Goal: Task Accomplishment & Management: Use online tool/utility

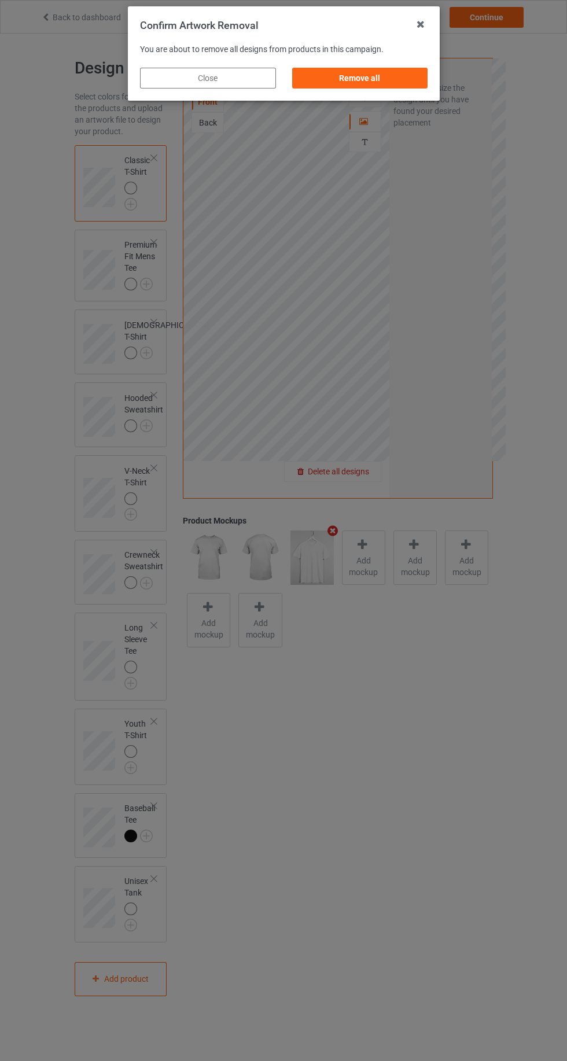
click at [415, 110] on div "Confirm Artwork Removal You are about to remove all designs from products in th…" at bounding box center [283, 530] width 567 height 1061
click at [413, 82] on div "Remove all" at bounding box center [360, 78] width 136 height 21
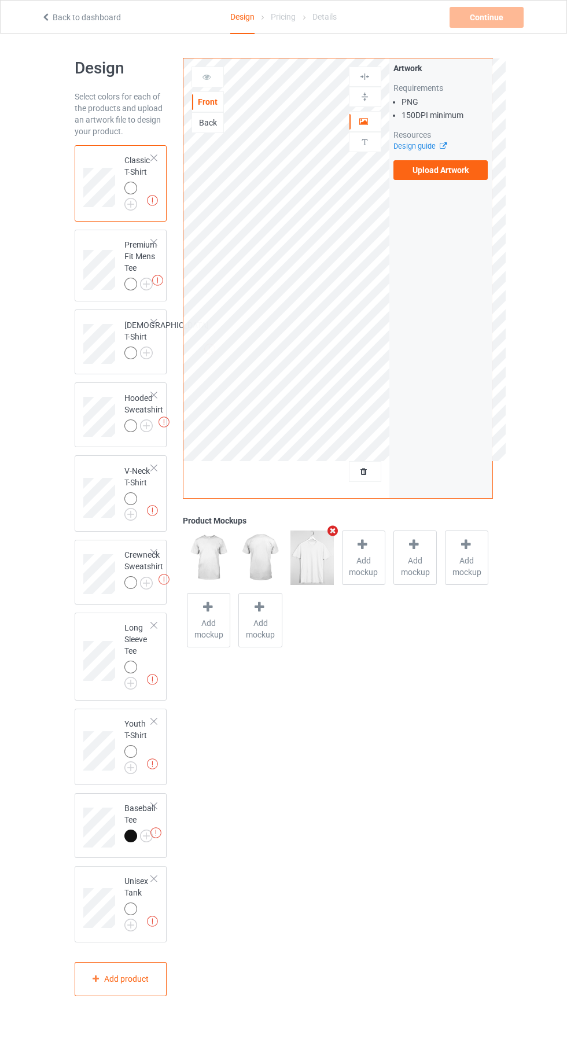
click at [464, 172] on label "Upload Artwork" at bounding box center [440, 170] width 95 height 20
click at [0, 0] on input "Upload Artwork" at bounding box center [0, 0] width 0 height 0
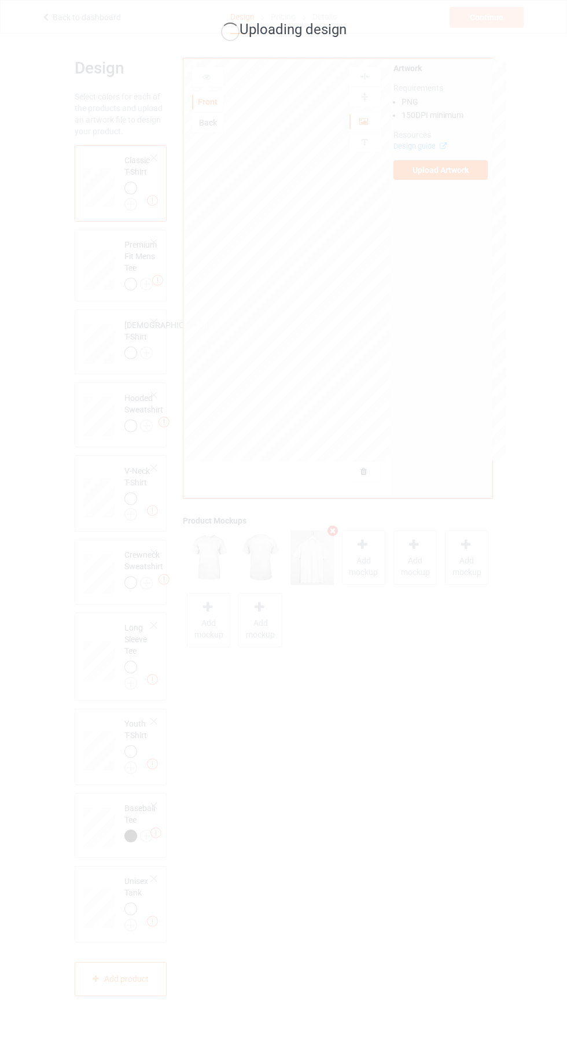
click at [536, 533] on div "Design Select colors for each of the products and upload an artwork file to des…" at bounding box center [283, 527] width 567 height 987
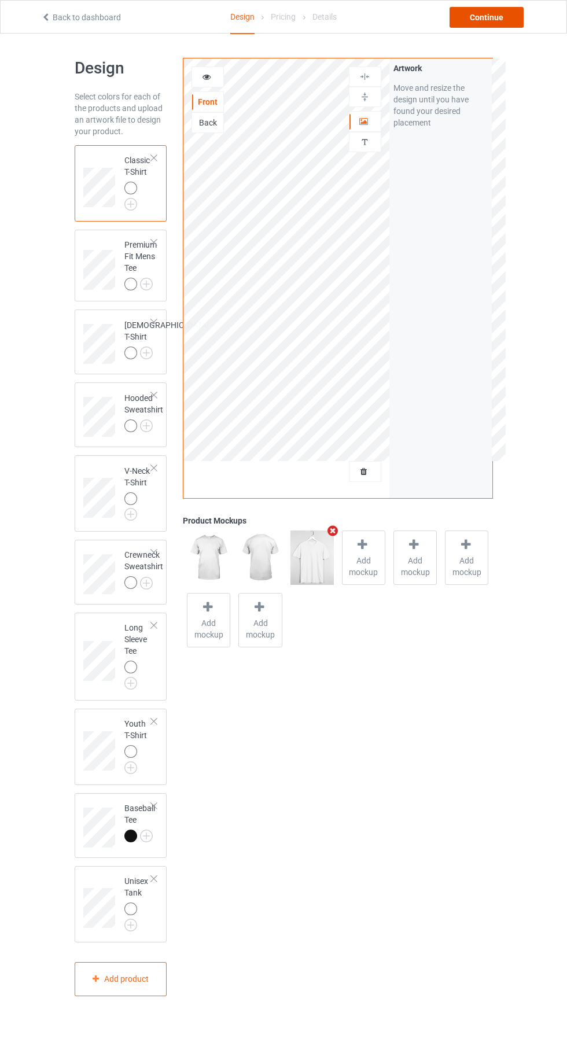
click at [506, 16] on div "Continue" at bounding box center [487, 17] width 74 height 21
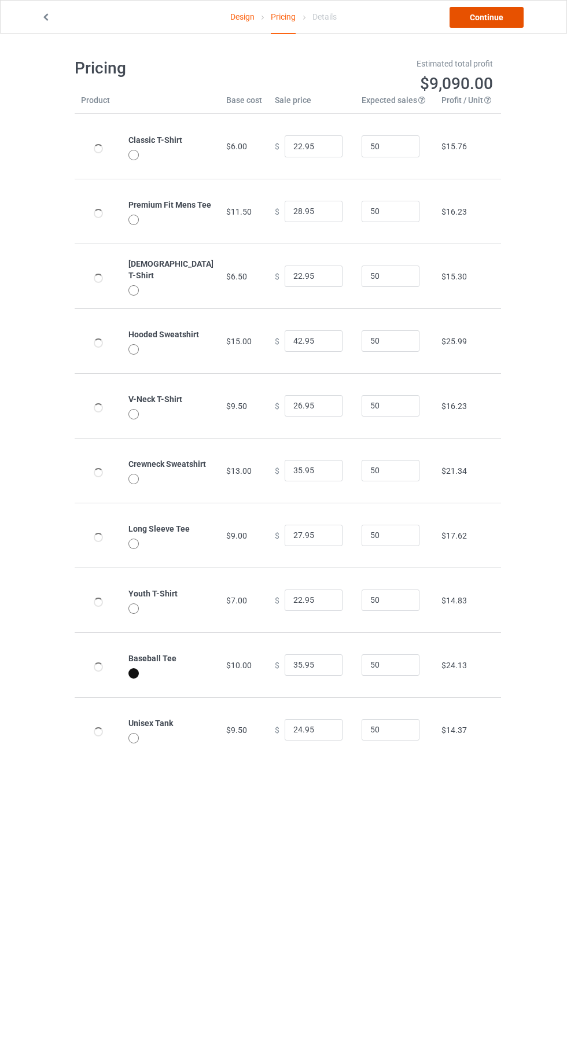
click at [500, 23] on link "Continue" at bounding box center [487, 17] width 74 height 21
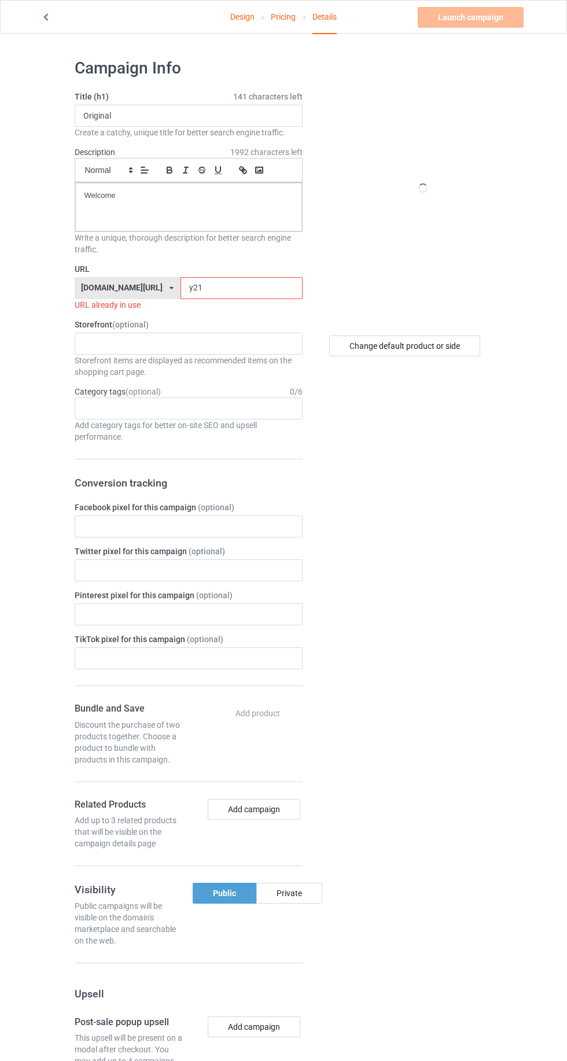
click at [259, 263] on label "URL" at bounding box center [189, 269] width 228 height 12
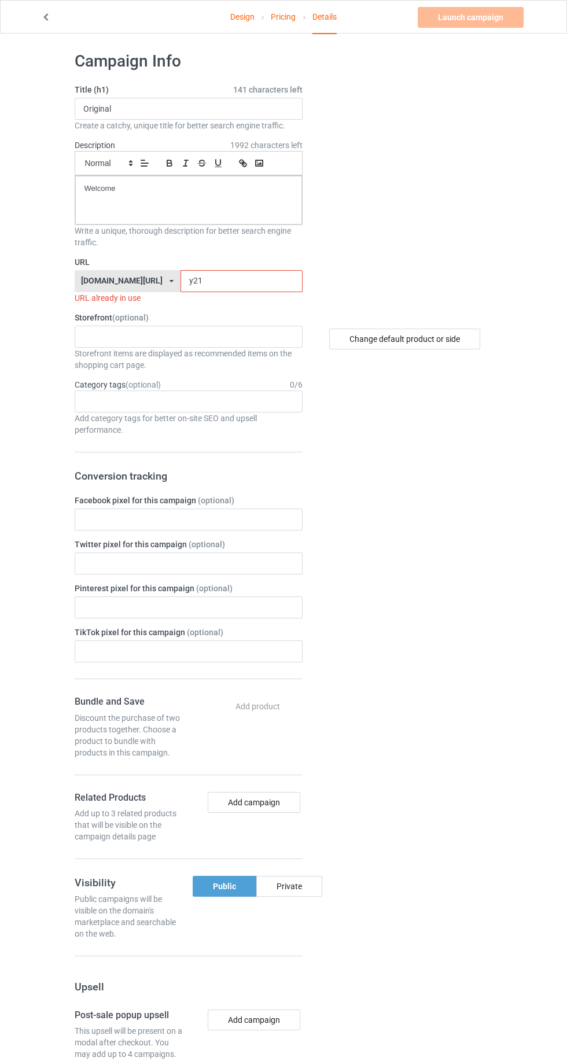
click at [251, 282] on input "y21" at bounding box center [242, 281] width 122 height 22
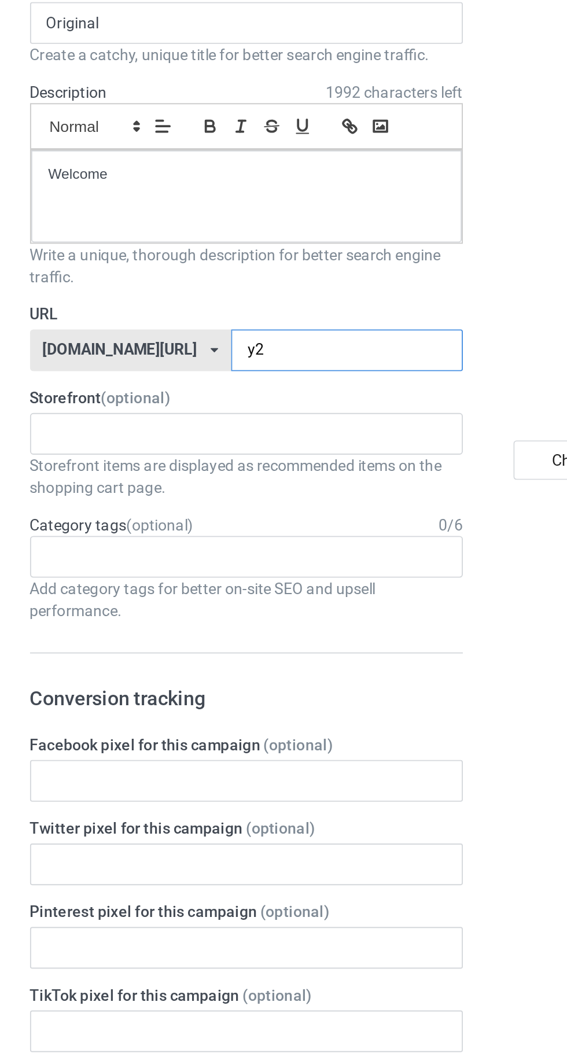
type input "y2o"
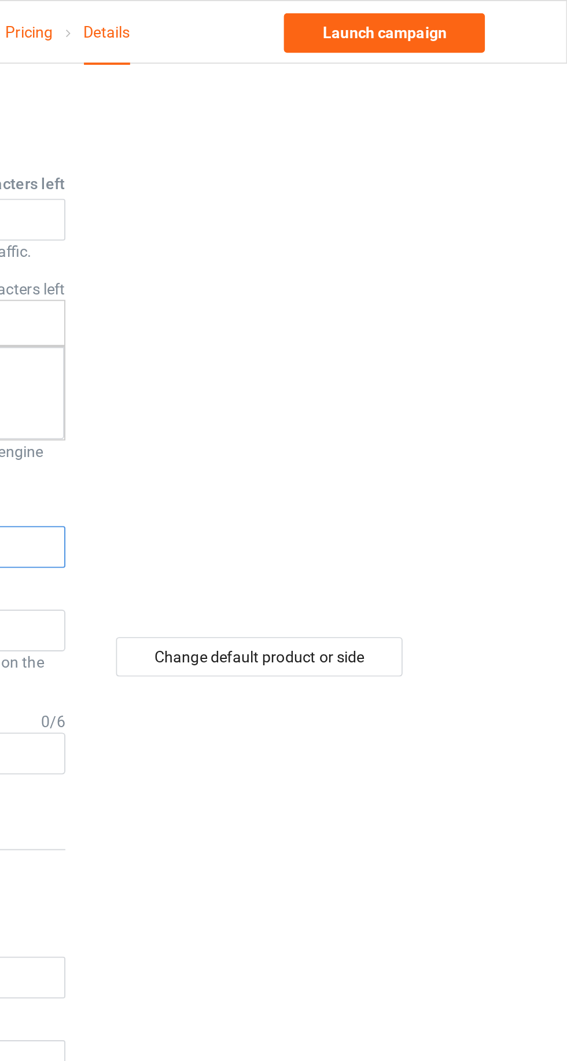
scroll to position [0, 0]
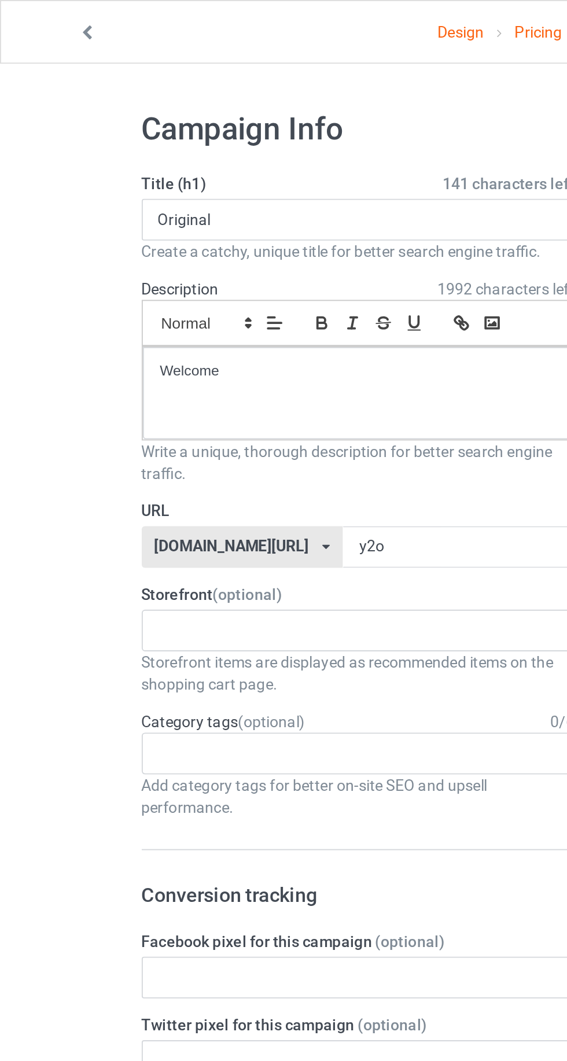
click at [243, 20] on link "Design" at bounding box center [242, 17] width 24 height 32
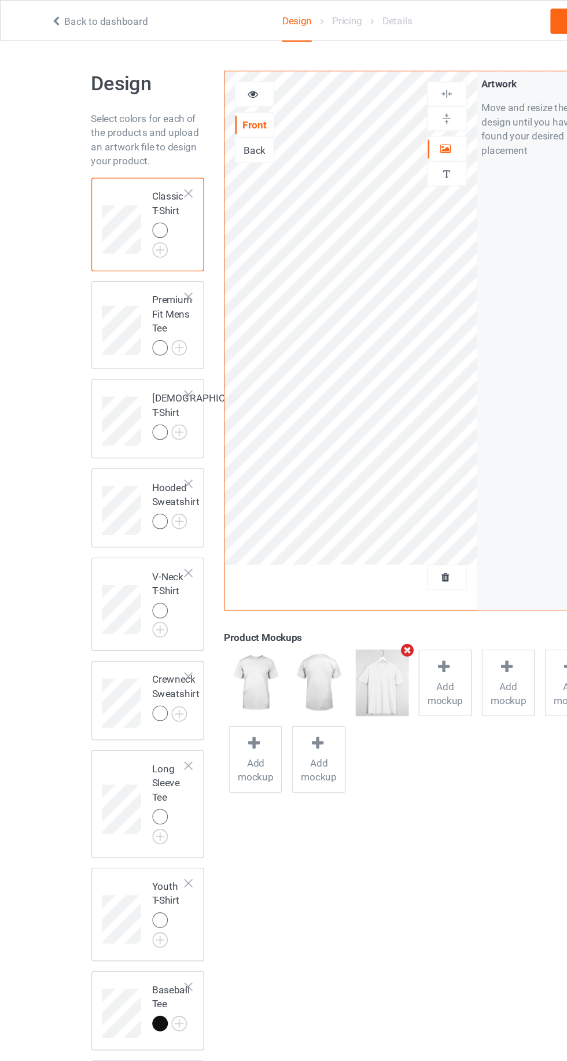
click at [370, 564] on span "Add mockup" at bounding box center [364, 566] width 42 height 23
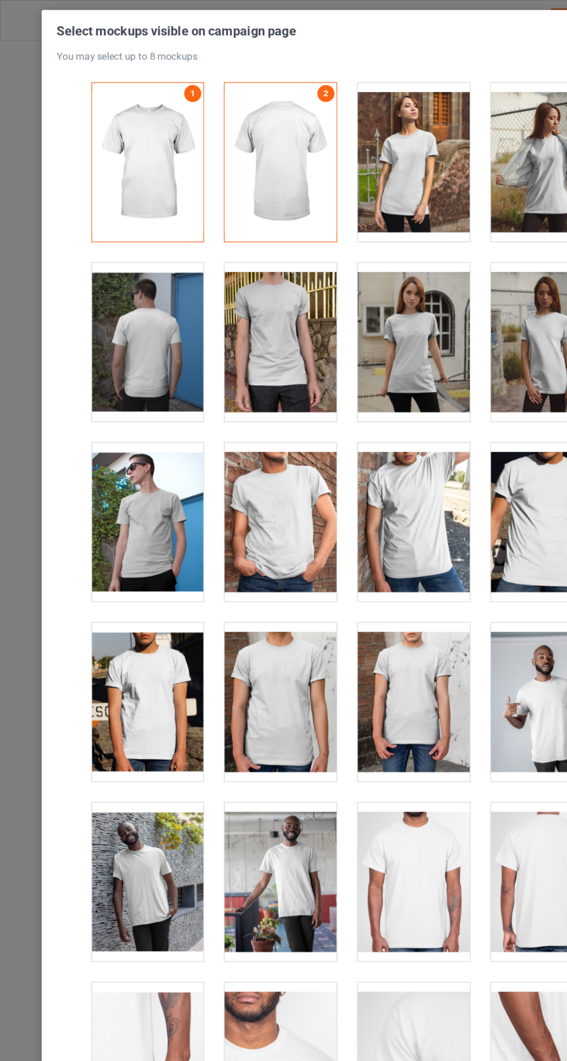
click at [124, 455] on div at bounding box center [120, 427] width 91 height 130
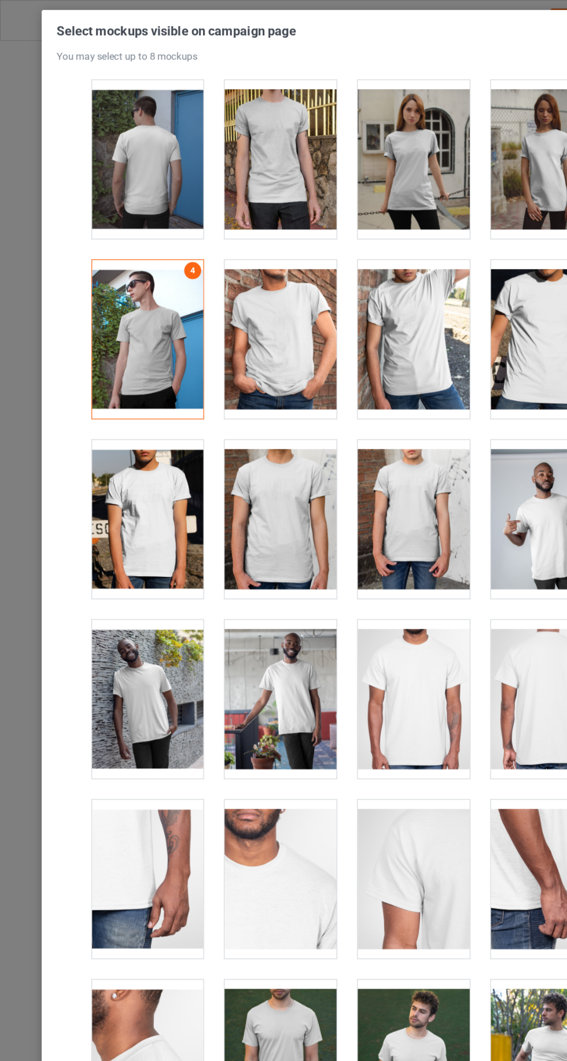
scroll to position [156, 0]
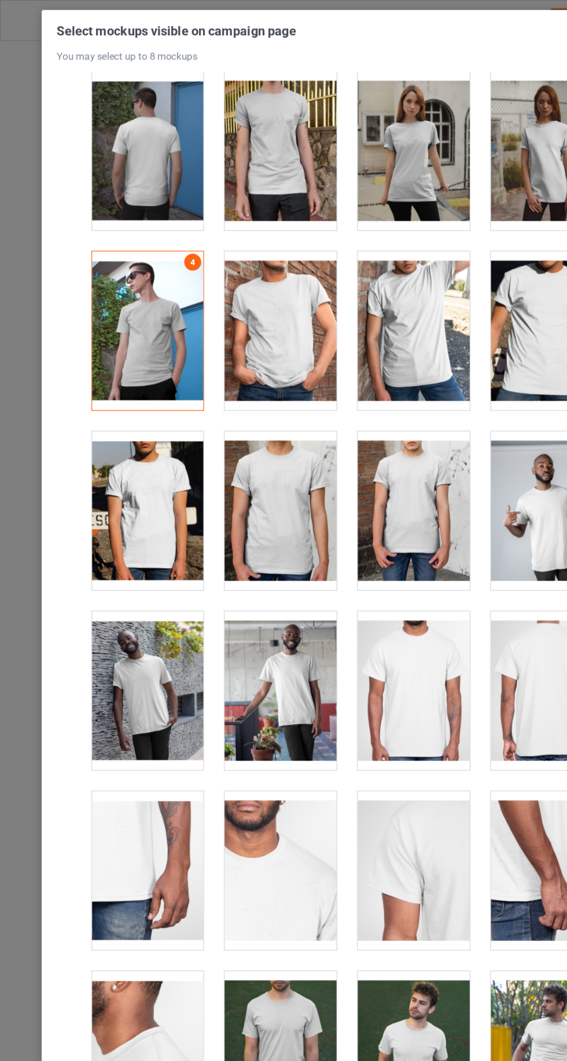
click at [232, 270] on div at bounding box center [228, 270] width 91 height 130
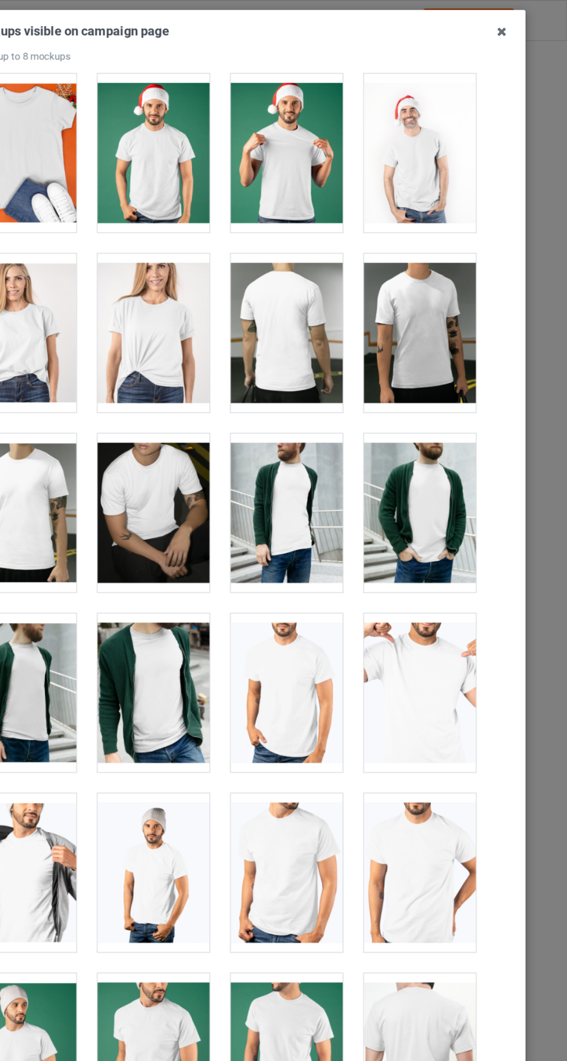
scroll to position [1772, 0]
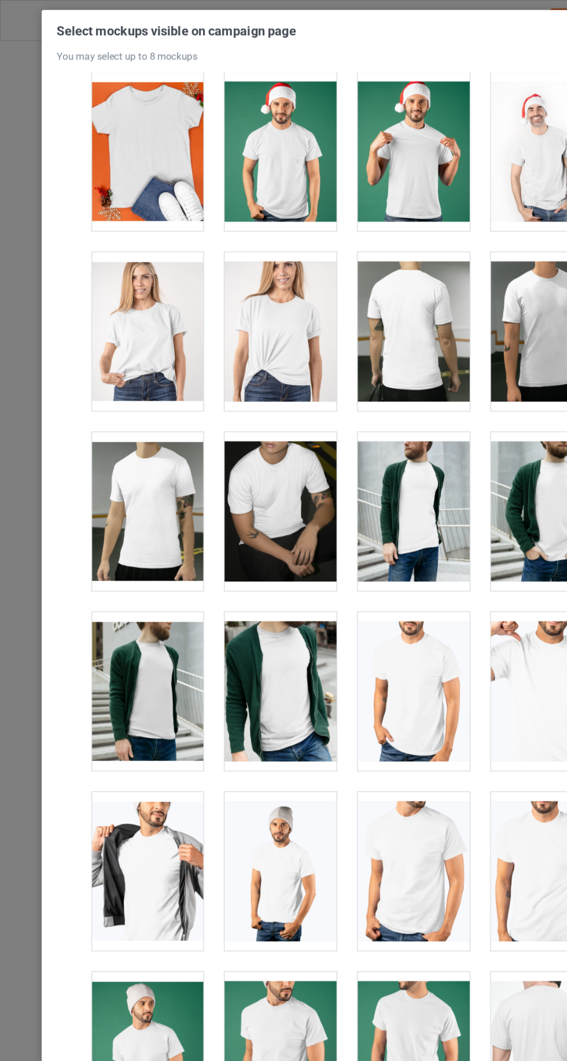
click at [130, 283] on div at bounding box center [120, 271] width 91 height 130
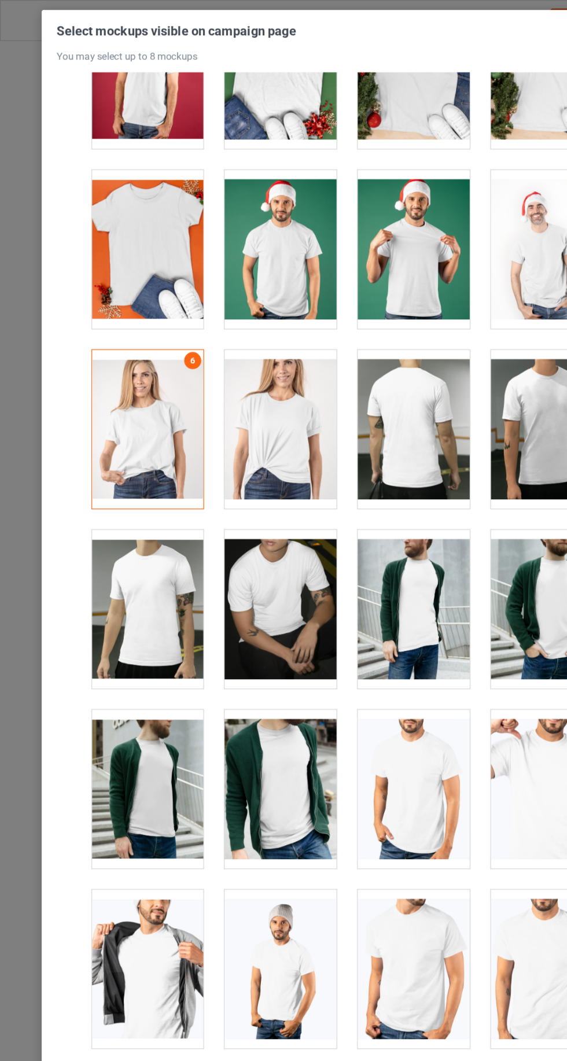
scroll to position [1633, 0]
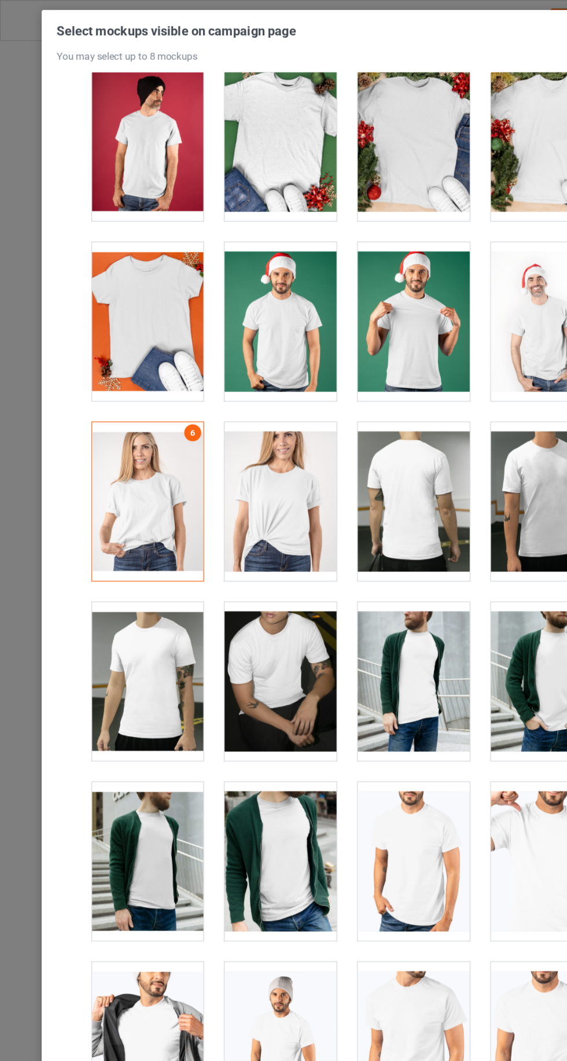
click at [131, 263] on div at bounding box center [120, 263] width 91 height 130
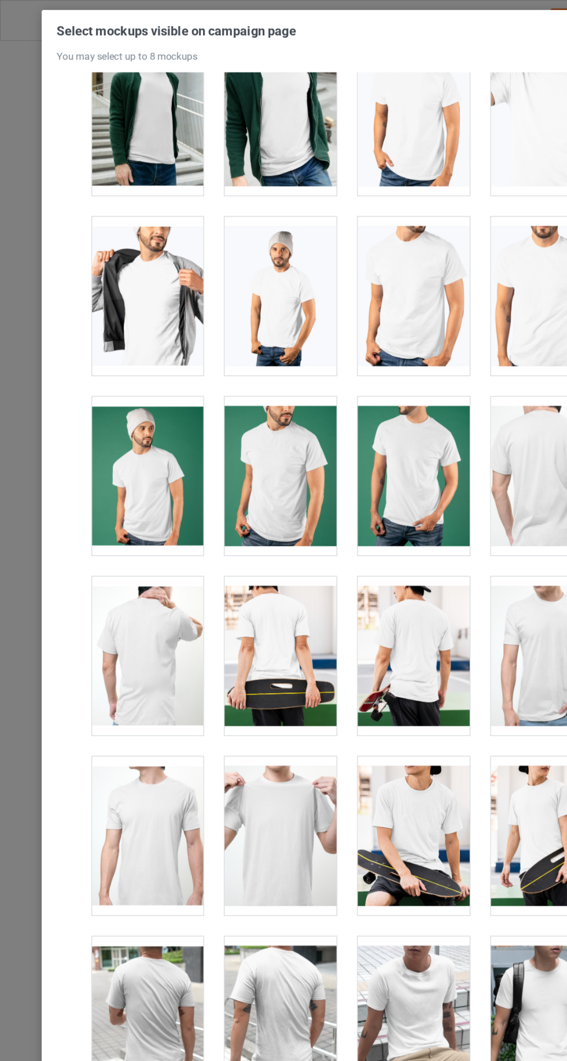
scroll to position [2241, 0]
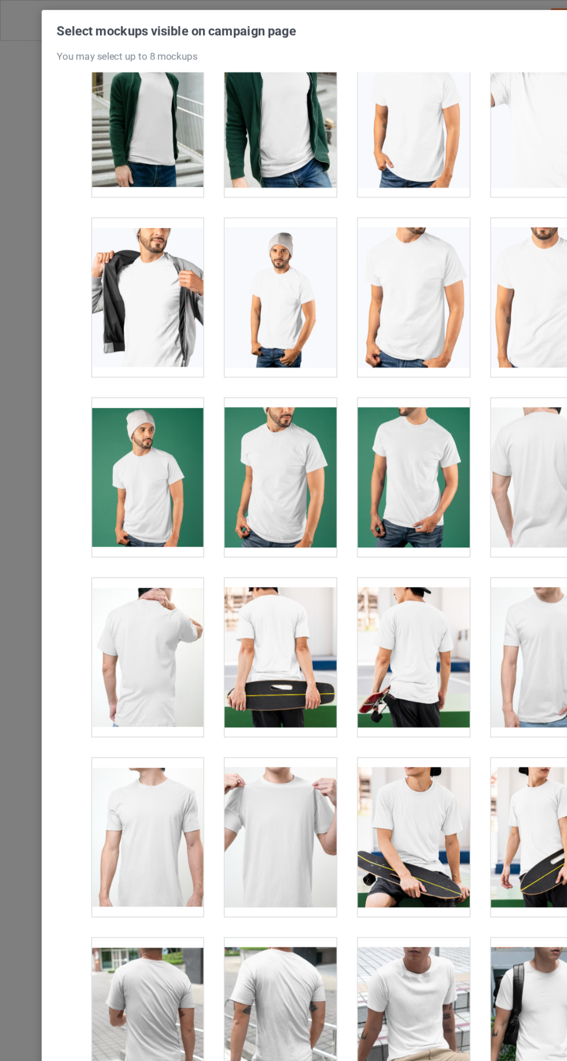
click at [133, 285] on div at bounding box center [120, 243] width 91 height 130
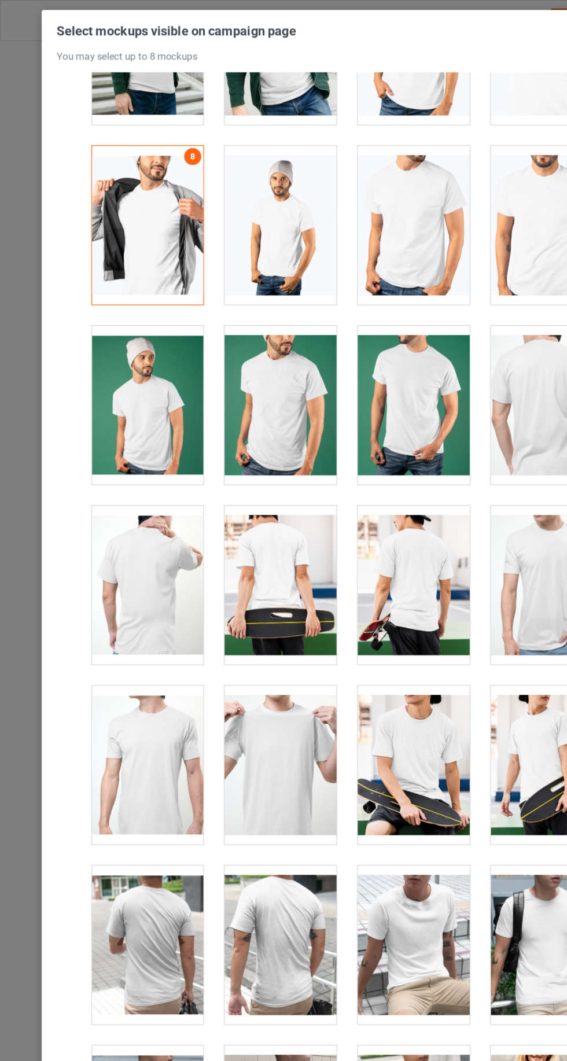
scroll to position [2299, 0]
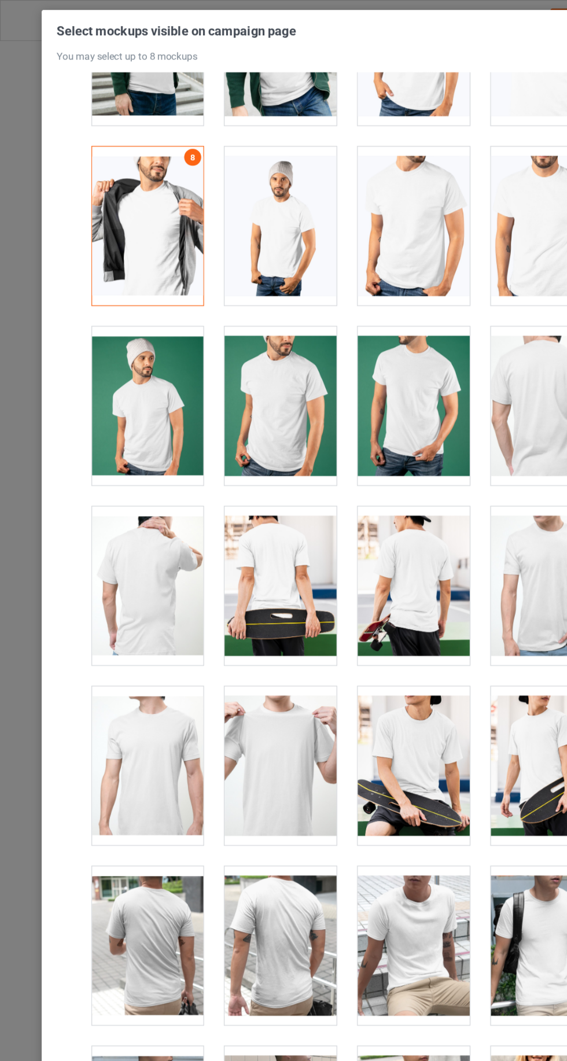
click at [117, 208] on div at bounding box center [120, 185] width 91 height 130
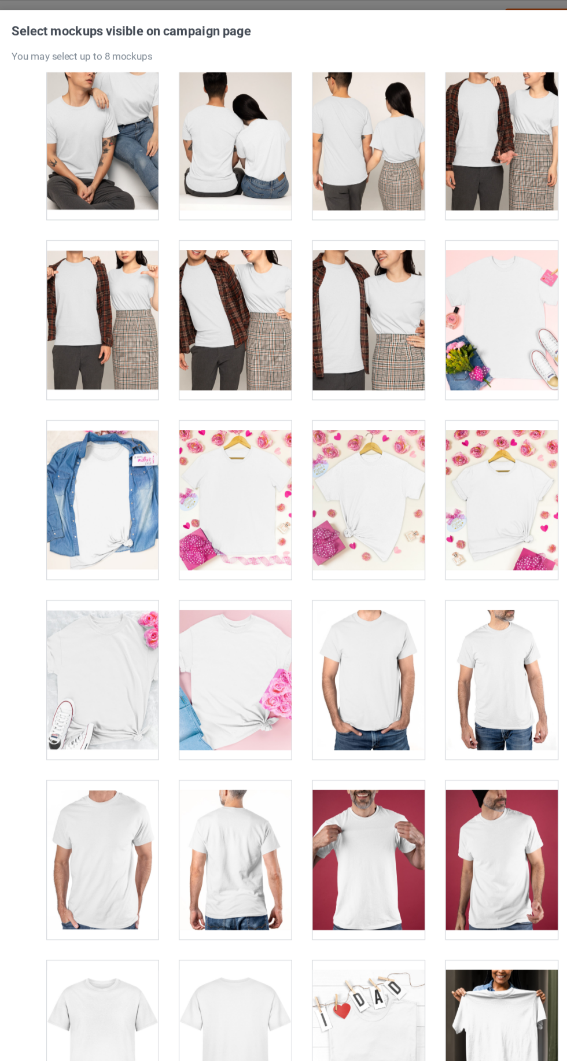
scroll to position [4617, 0]
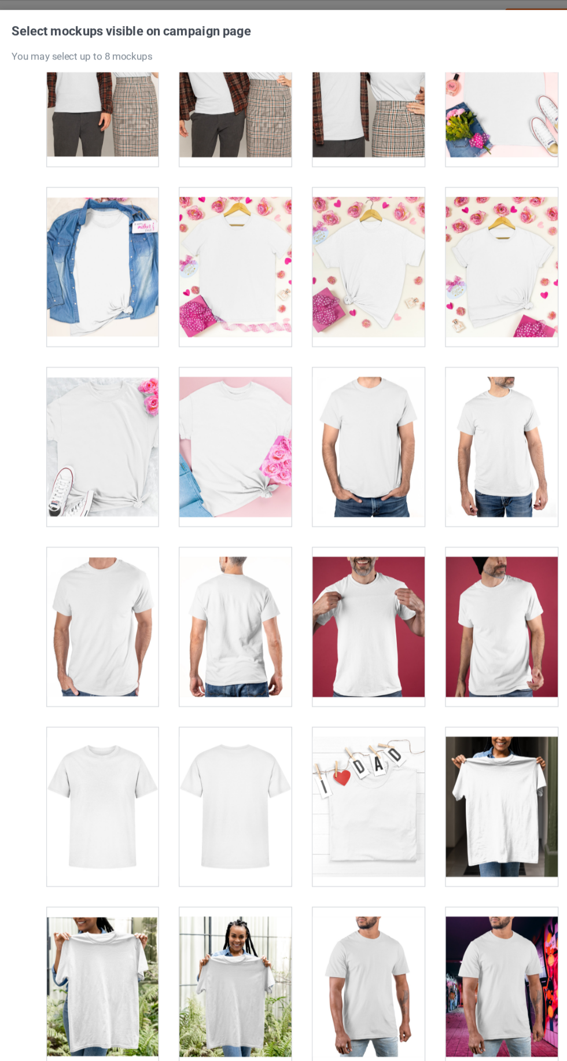
click at [361, 554] on div at bounding box center [337, 512] width 91 height 130
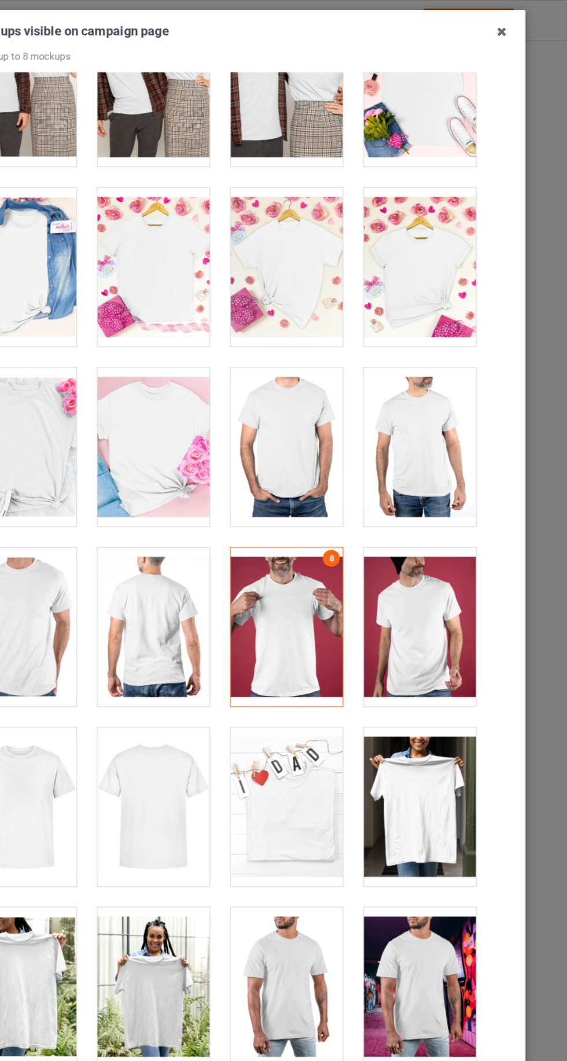
click at [511, 31] on icon at bounding box center [514, 26] width 19 height 19
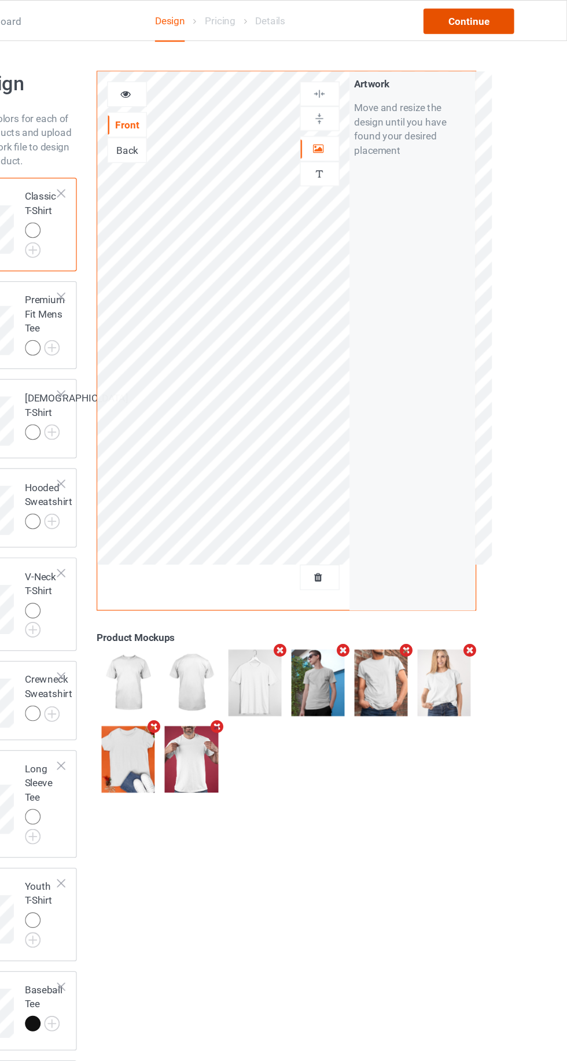
click at [496, 25] on div "Continue" at bounding box center [487, 17] width 74 height 21
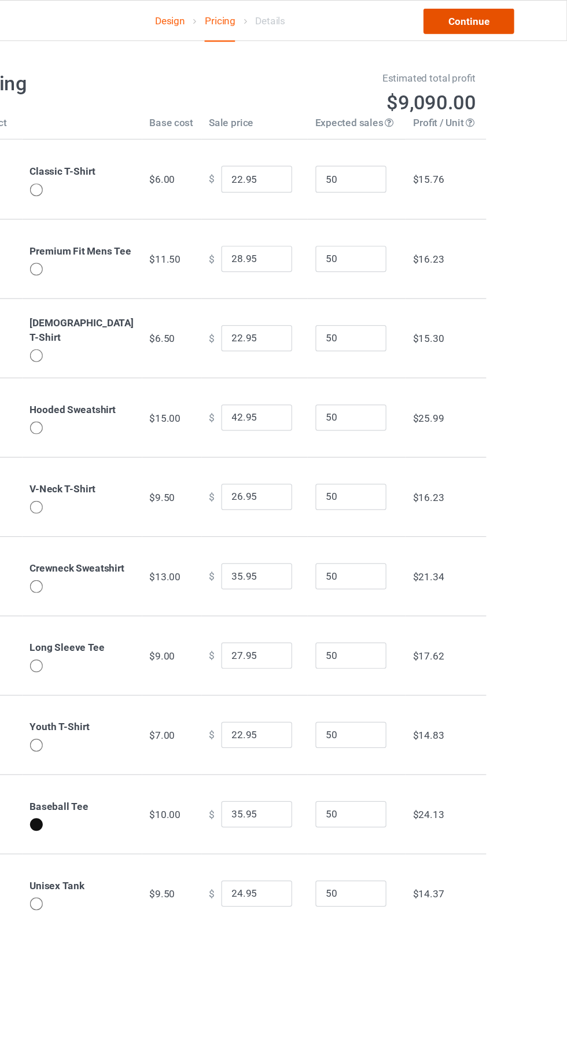
click at [491, 24] on link "Continue" at bounding box center [487, 17] width 74 height 21
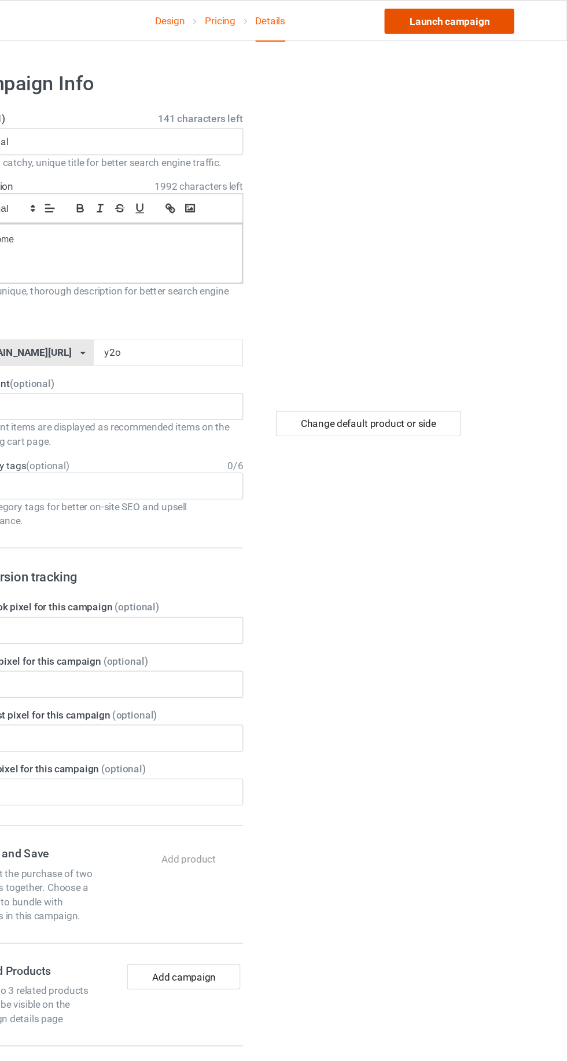
click at [483, 23] on link "Launch campaign" at bounding box center [471, 17] width 106 height 21
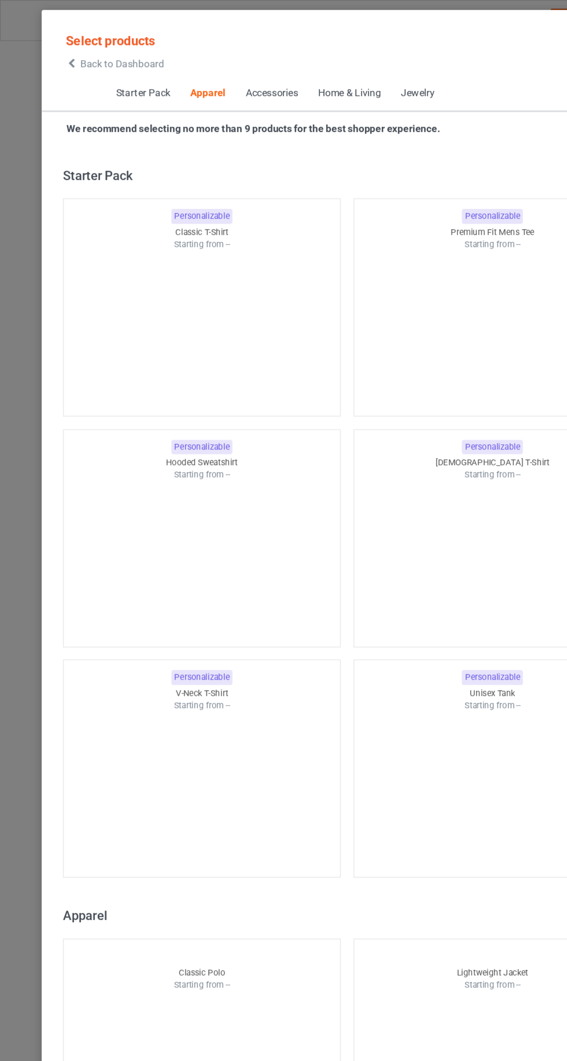
scroll to position [619, 0]
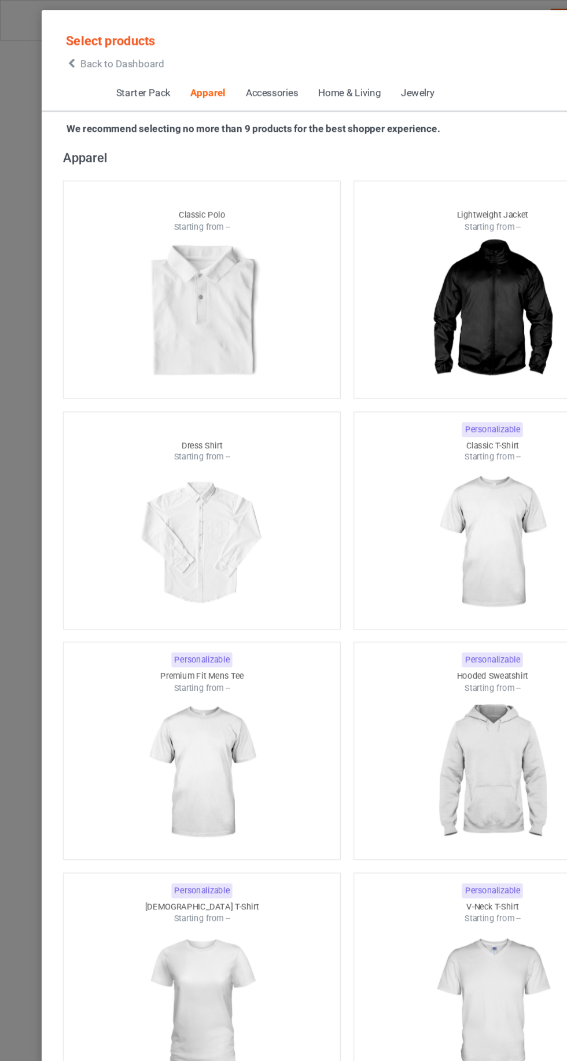
click at [58, 51] on icon at bounding box center [59, 52] width 10 height 8
